Goal: Transaction & Acquisition: Purchase product/service

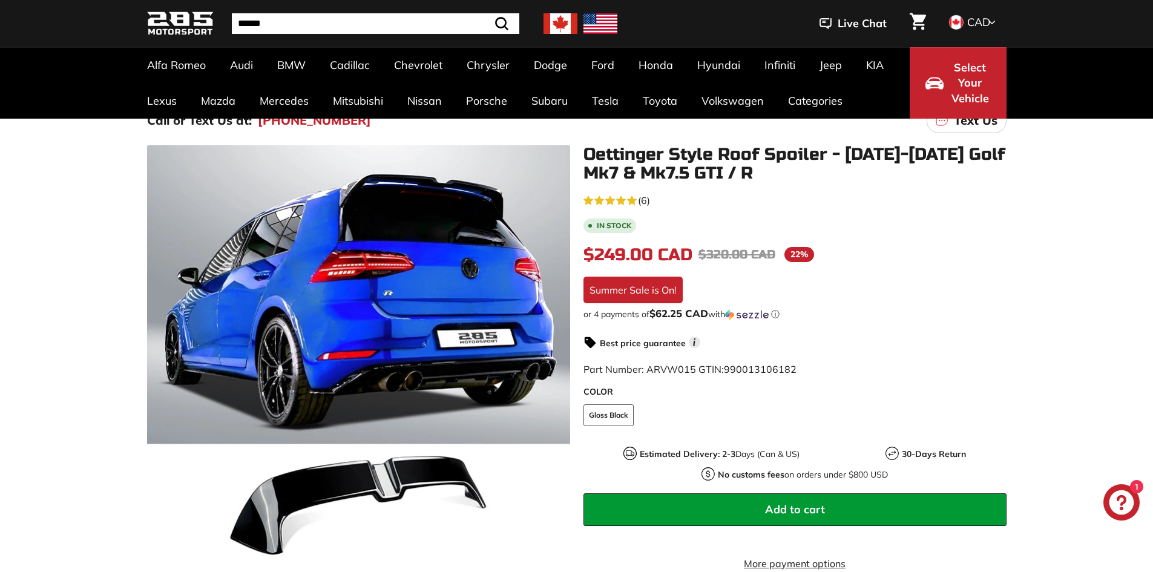
scroll to position [121, 0]
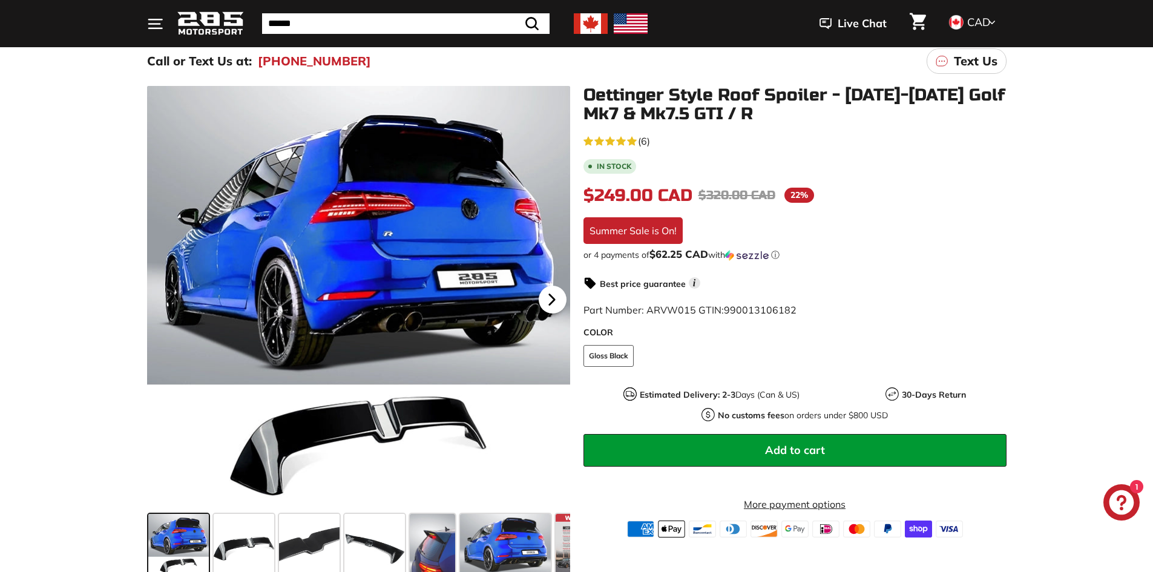
click at [550, 299] on icon at bounding box center [551, 299] width 5 height 10
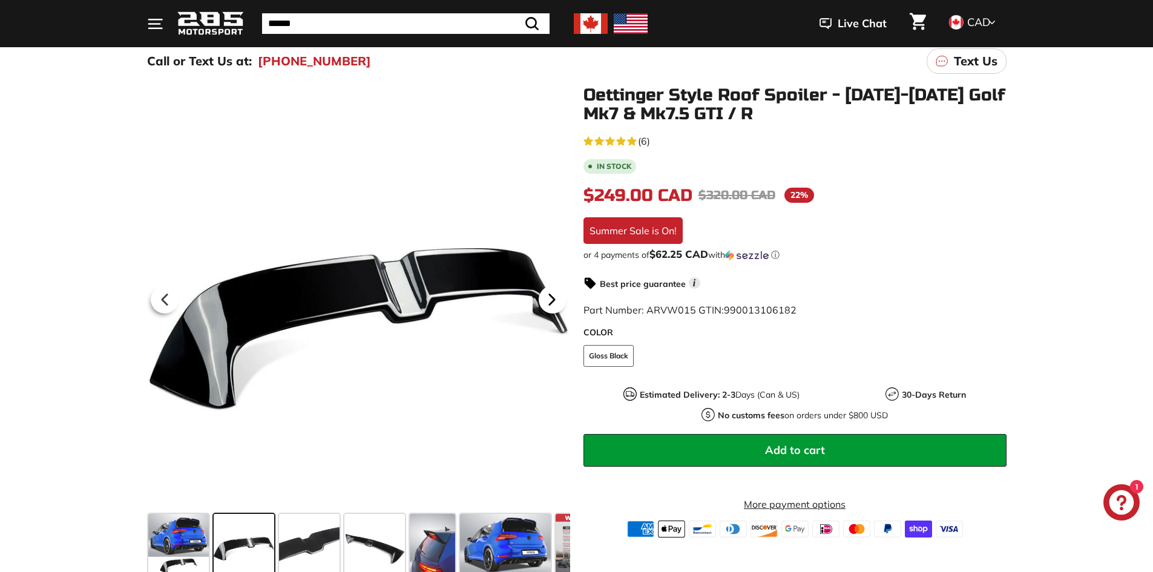
click at [550, 299] on icon at bounding box center [551, 299] width 5 height 10
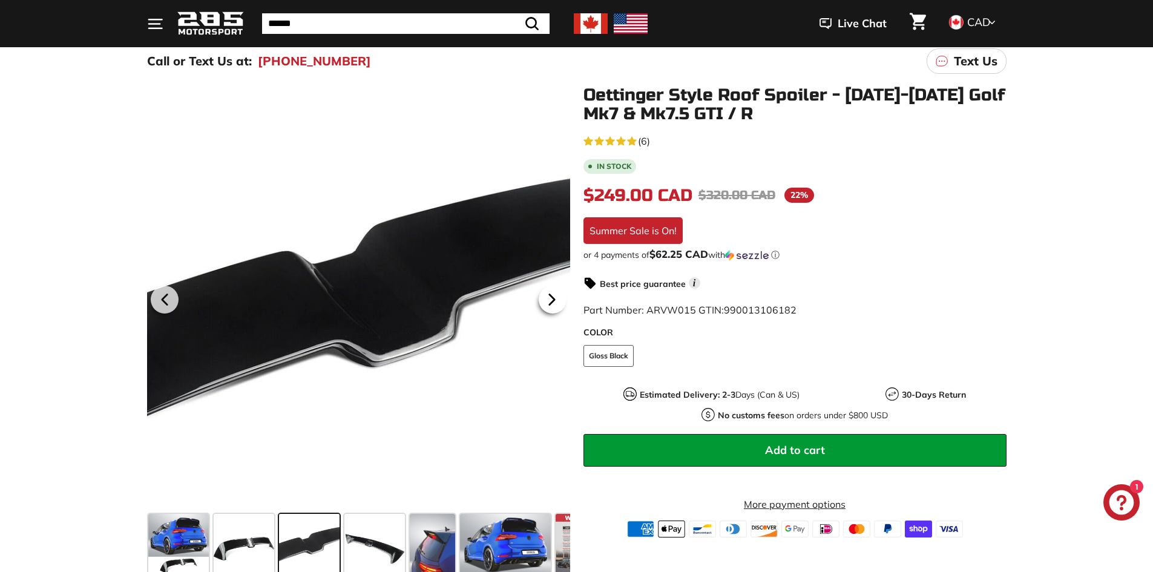
click at [550, 299] on icon at bounding box center [551, 299] width 5 height 10
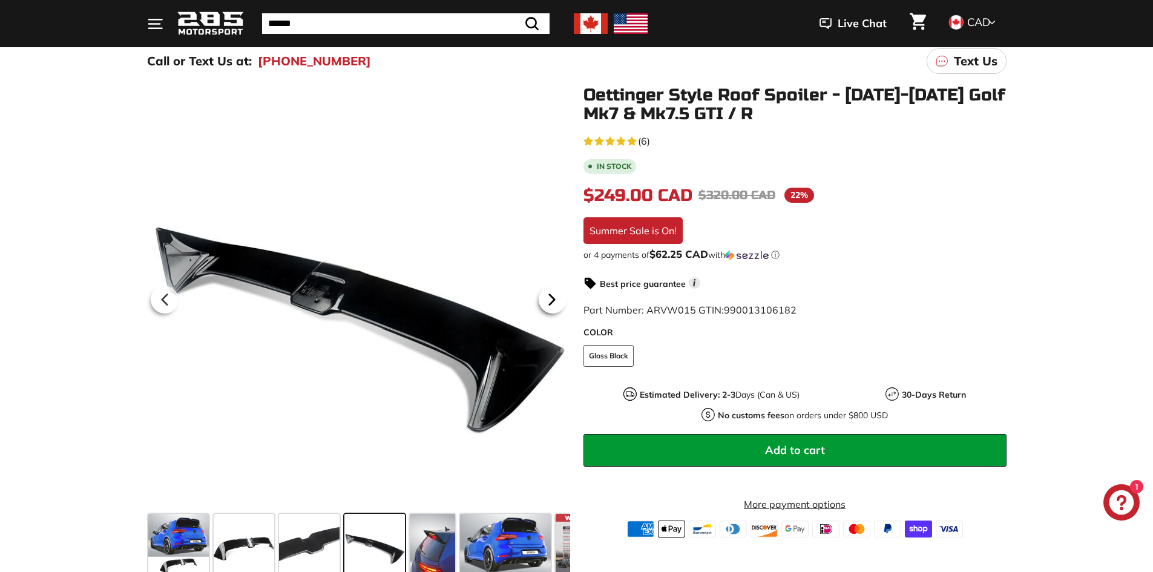
click at [550, 299] on icon at bounding box center [551, 299] width 5 height 10
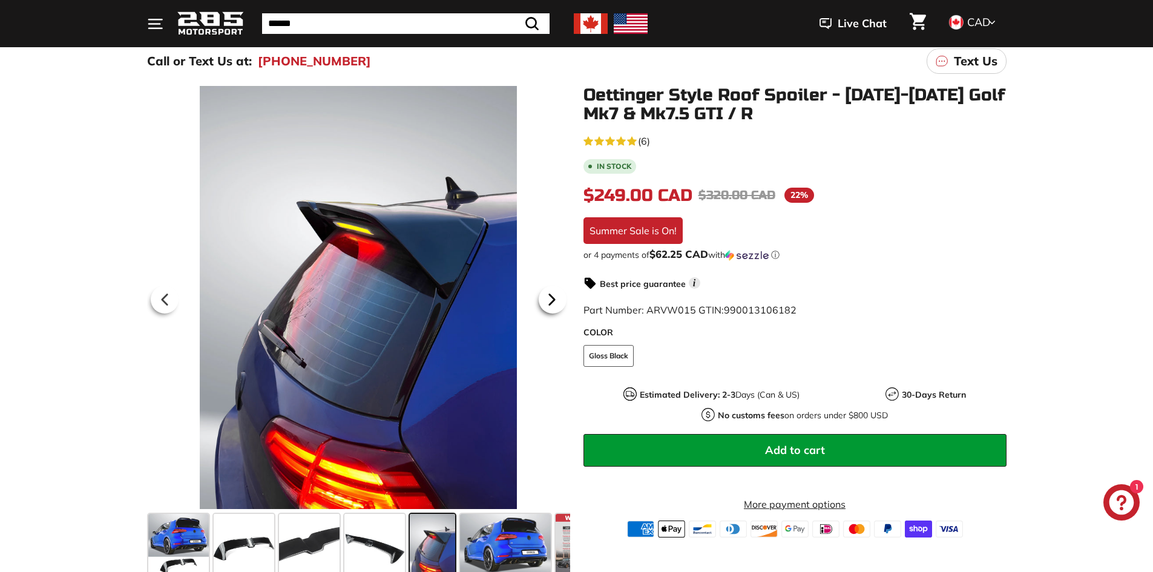
click at [550, 299] on icon at bounding box center [551, 299] width 5 height 10
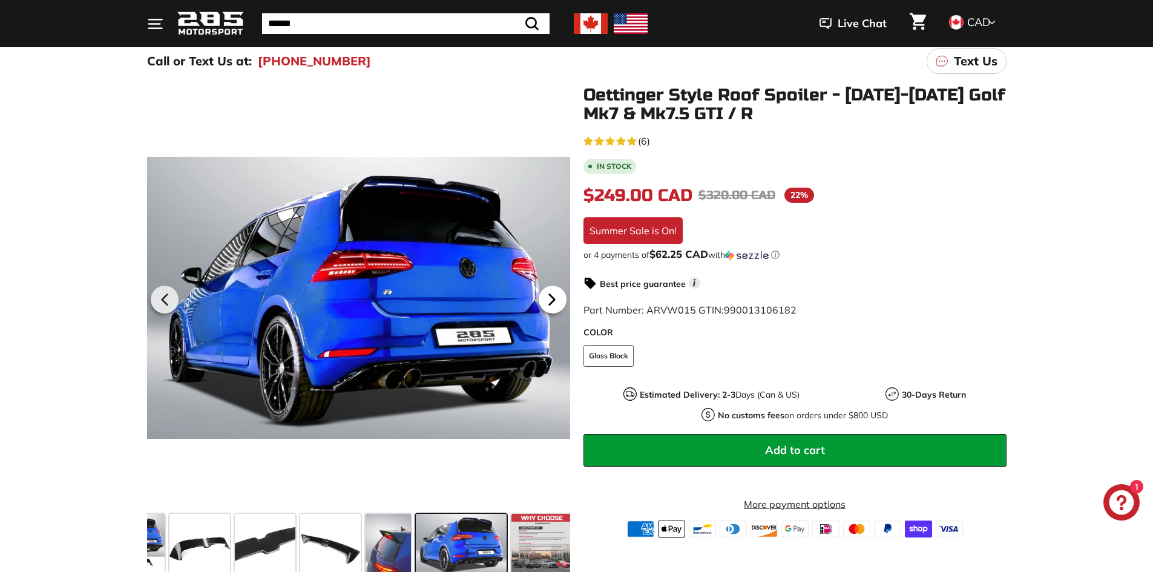
scroll to position [0, 48]
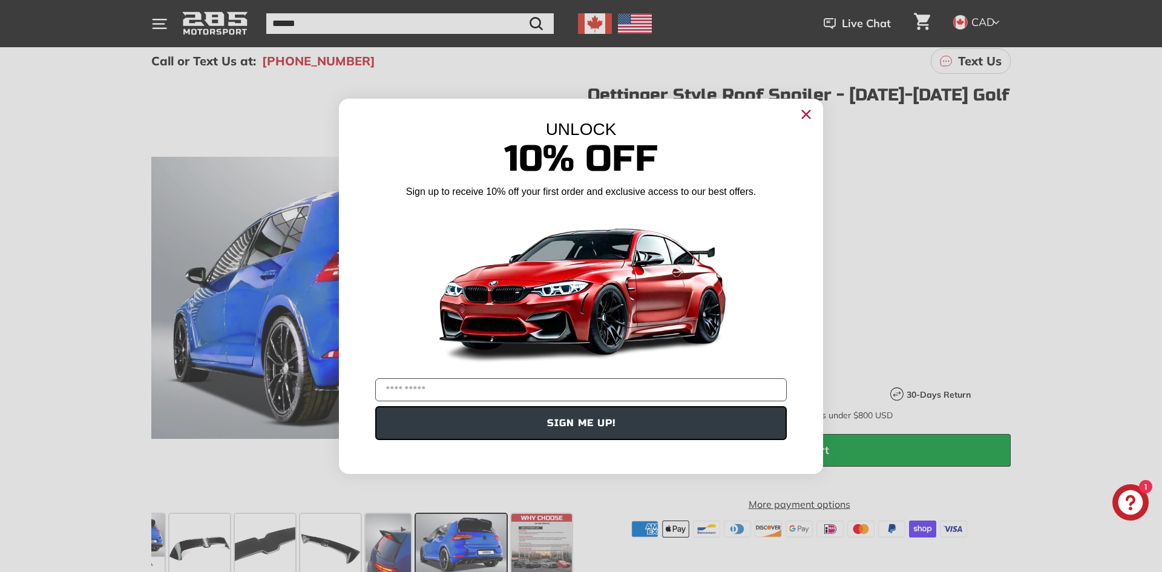
click at [797, 116] on circle "Close dialog" at bounding box center [806, 114] width 18 height 18
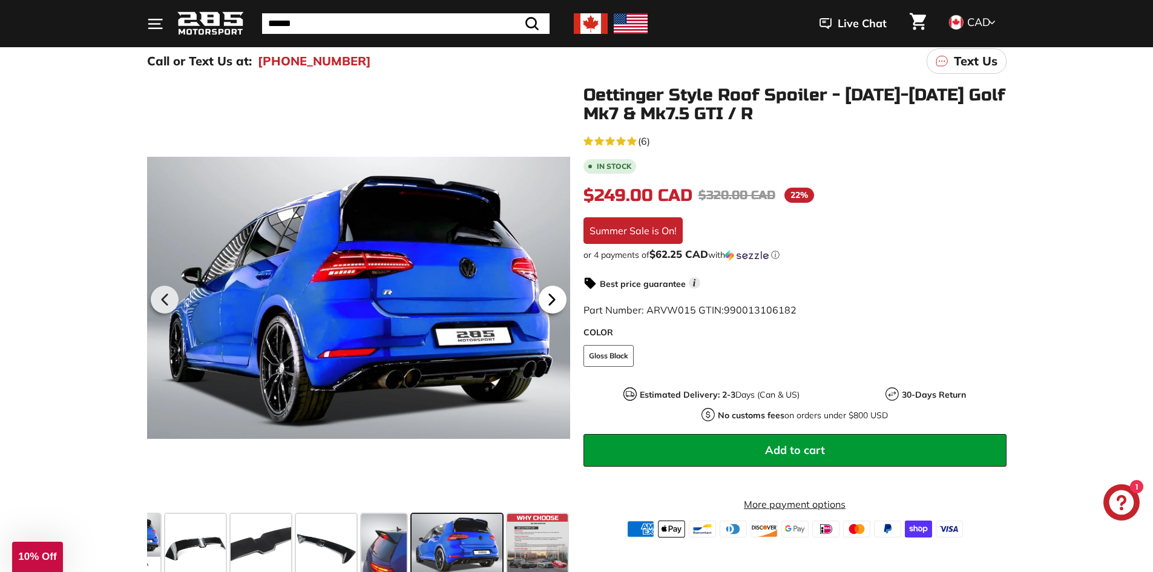
click at [559, 290] on icon at bounding box center [552, 300] width 28 height 28
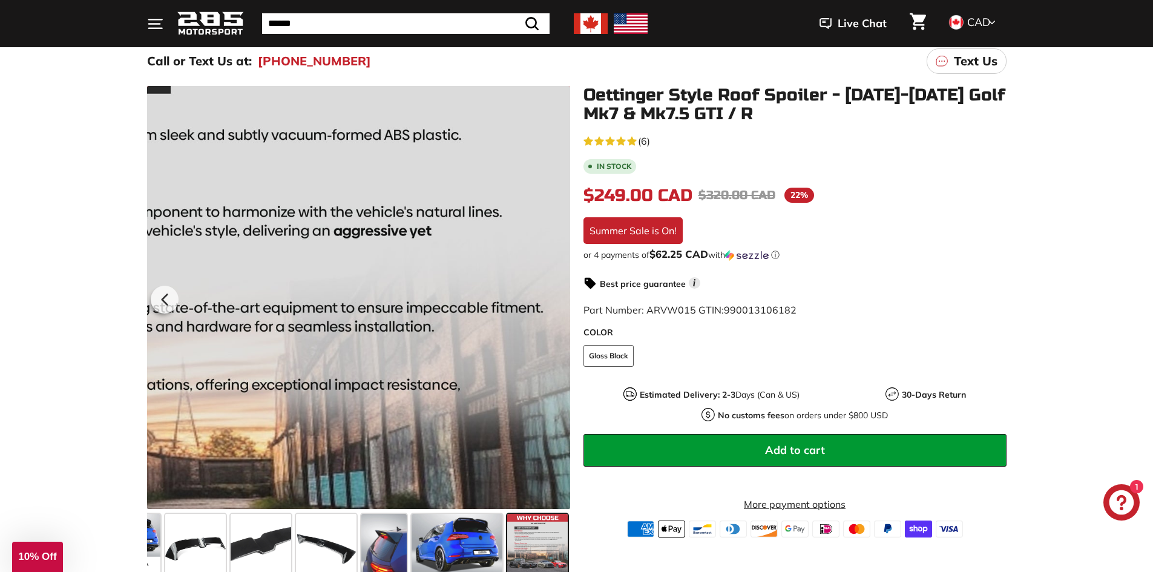
click at [558, 297] on div at bounding box center [358, 297] width 423 height 423
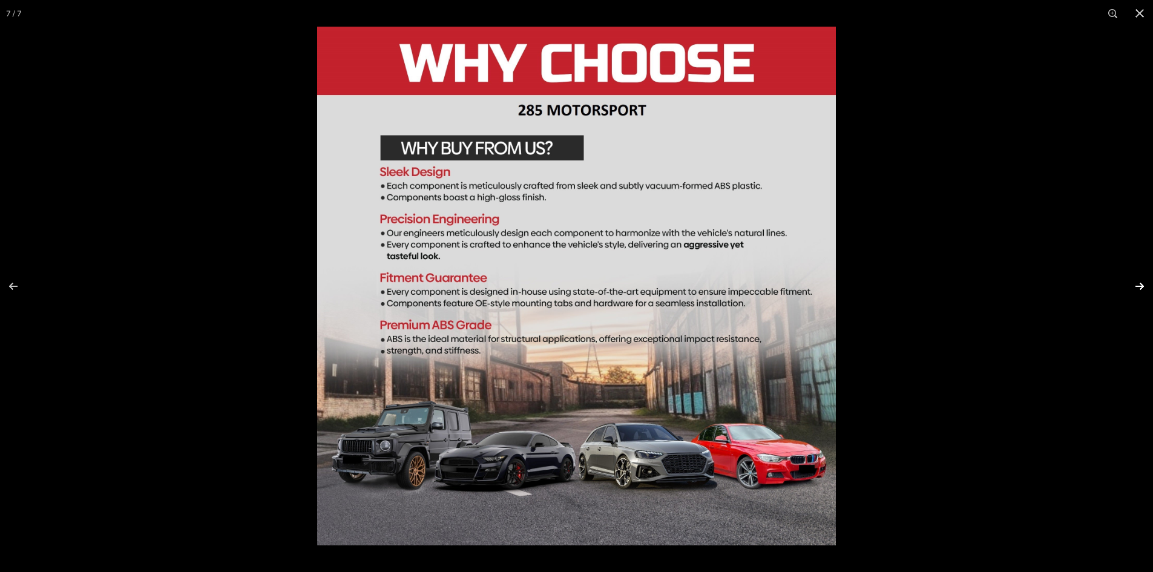
click at [1146, 282] on button at bounding box center [1132, 286] width 42 height 61
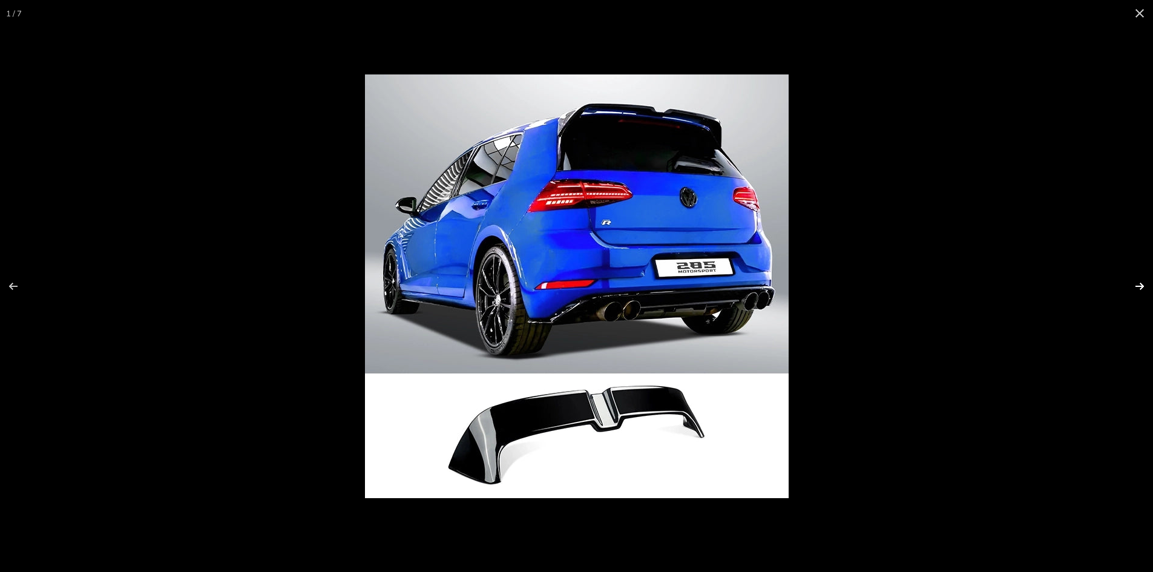
click at [1141, 281] on button at bounding box center [1132, 286] width 42 height 61
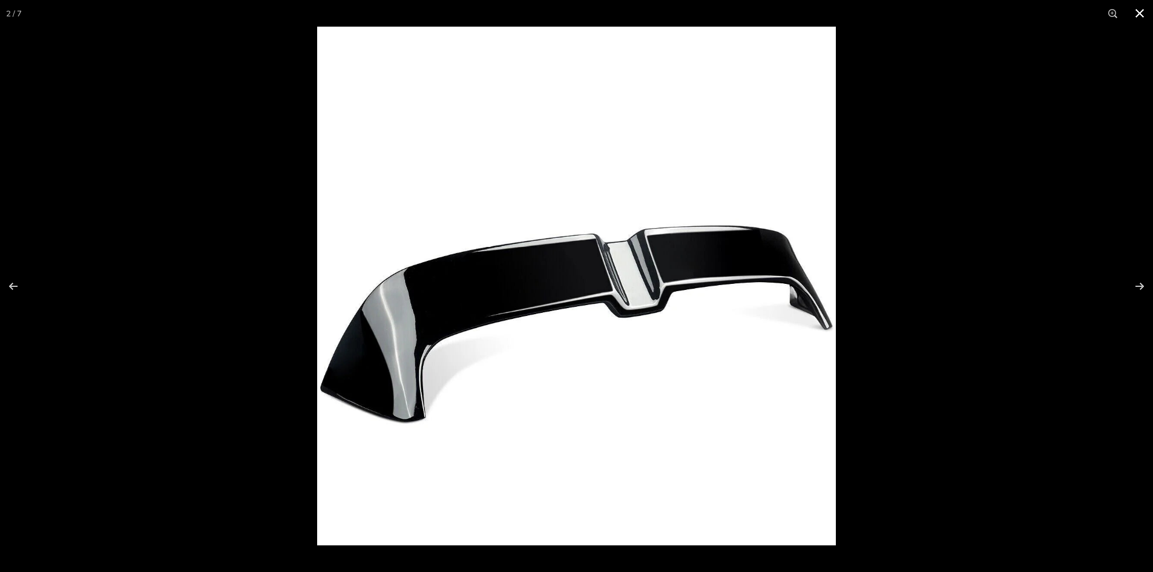
click at [1130, 11] on button at bounding box center [1139, 13] width 27 height 27
